Goal: Check status: Check status

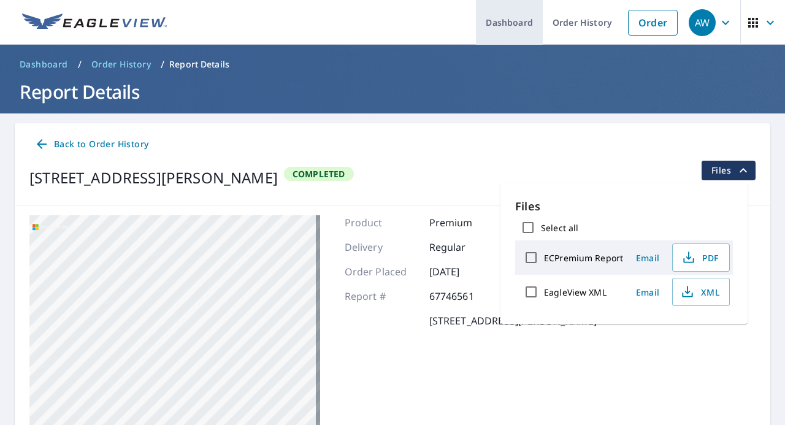
click at [483, 21] on link "Dashboard" at bounding box center [509, 22] width 67 height 45
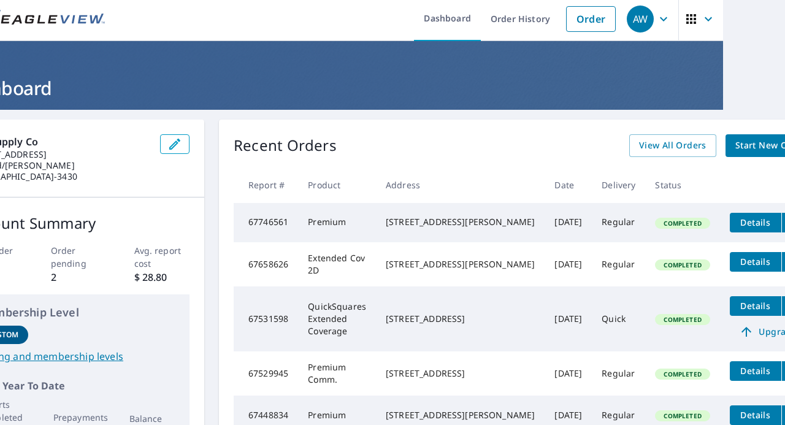
scroll to position [0, 62]
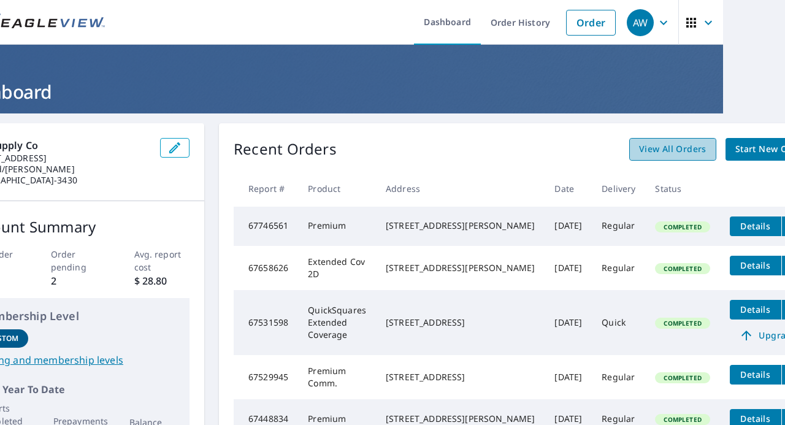
click at [639, 151] on span "View All Orders" at bounding box center [672, 149] width 67 height 15
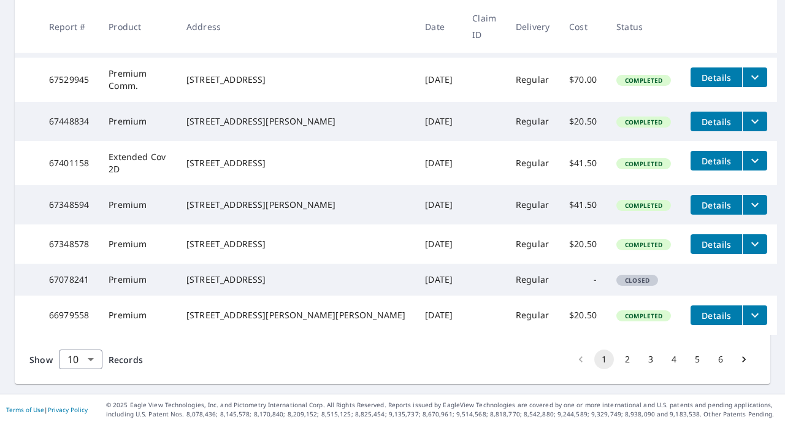
scroll to position [415, 0]
click at [620, 361] on button "2" at bounding box center [628, 360] width 20 height 20
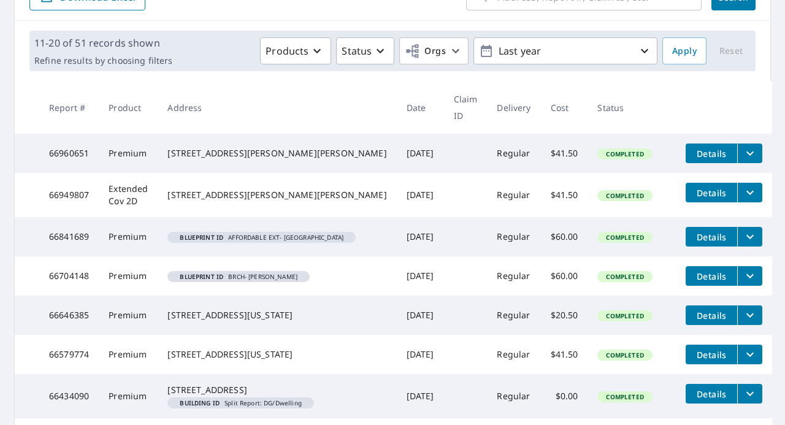
scroll to position [136, 0]
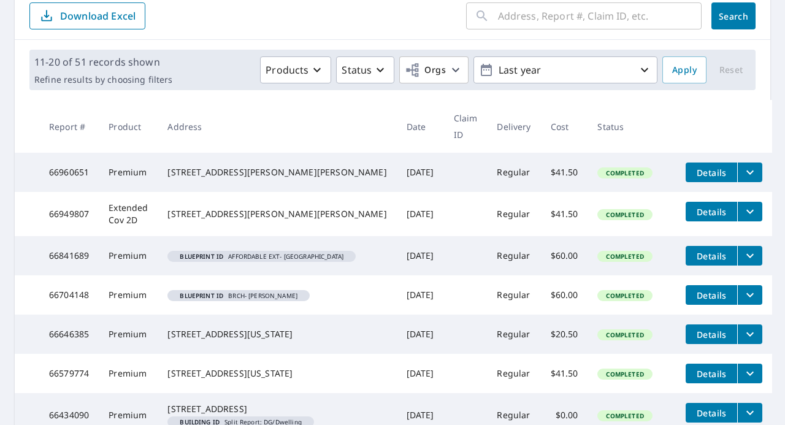
click at [743, 216] on icon "filesDropdownBtn-66949807" at bounding box center [750, 211] width 15 height 15
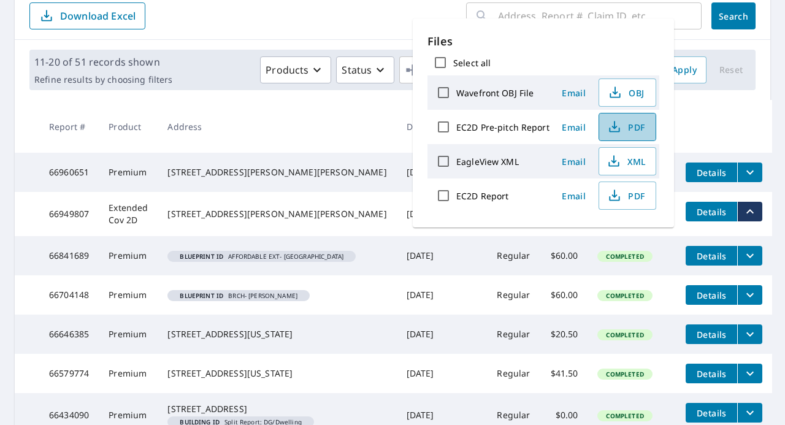
click at [618, 128] on icon "button" at bounding box center [614, 127] width 15 height 15
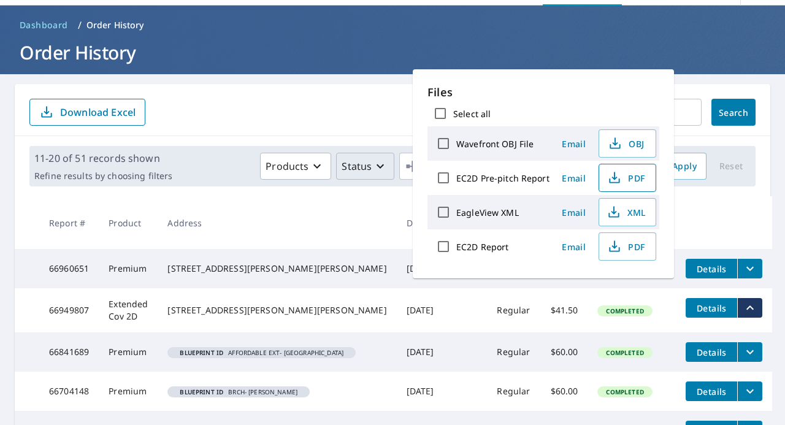
scroll to position [0, 0]
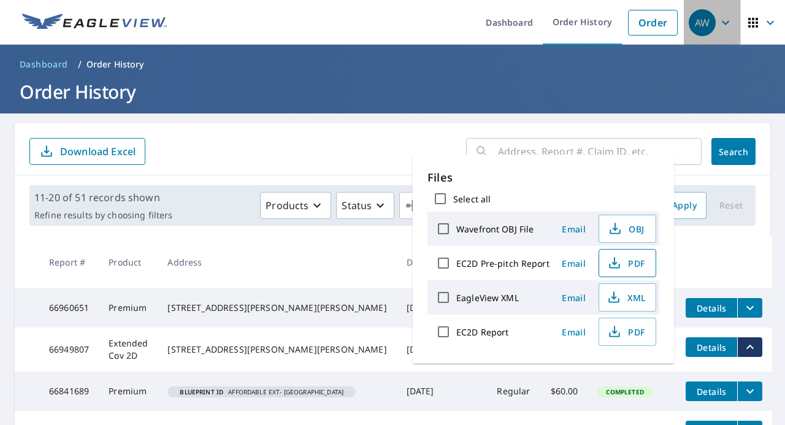
click at [718, 21] on icon "button" at bounding box center [725, 22] width 15 height 15
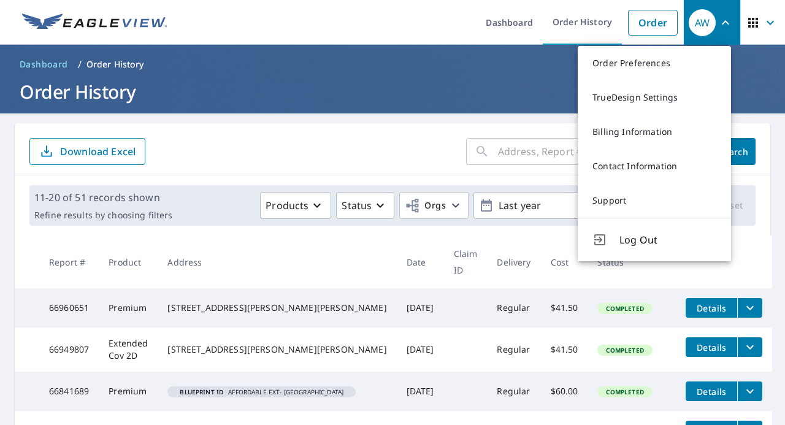
click at [514, 75] on header "Dashboard / Order History Order History" at bounding box center [392, 79] width 785 height 69
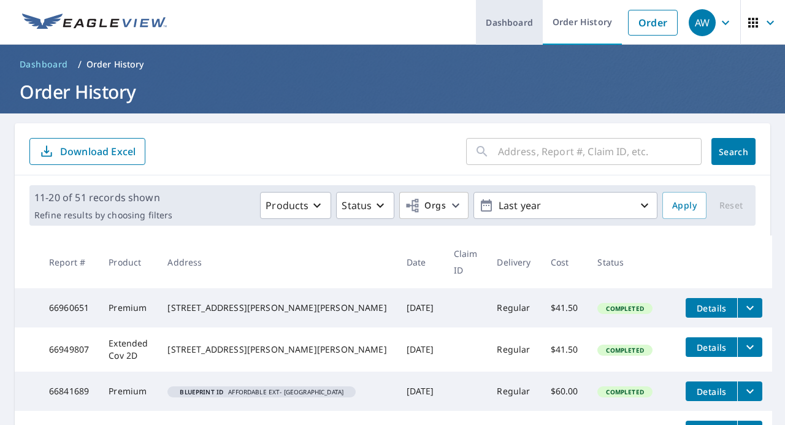
click at [505, 23] on link "Dashboard" at bounding box center [509, 22] width 67 height 45
